Goal: Task Accomplishment & Management: Manage account settings

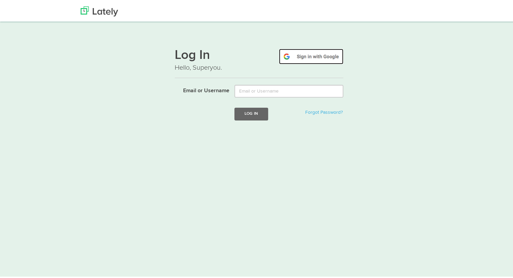
click at [316, 57] on img at bounding box center [311, 56] width 64 height 16
click at [318, 59] on img at bounding box center [311, 56] width 64 height 16
click at [309, 57] on img at bounding box center [311, 56] width 64 height 16
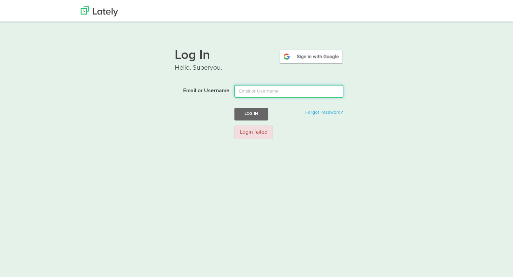
click at [268, 91] on input "Email or Username" at bounding box center [288, 90] width 109 height 13
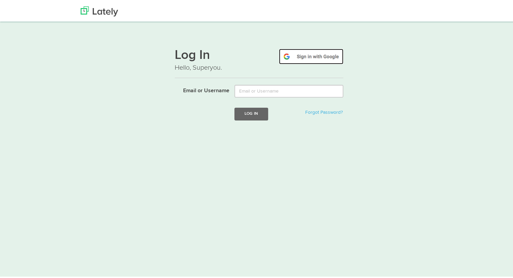
click at [323, 53] on img at bounding box center [311, 56] width 64 height 16
click at [314, 55] on img at bounding box center [311, 56] width 64 height 16
